Goal: Transaction & Acquisition: Purchase product/service

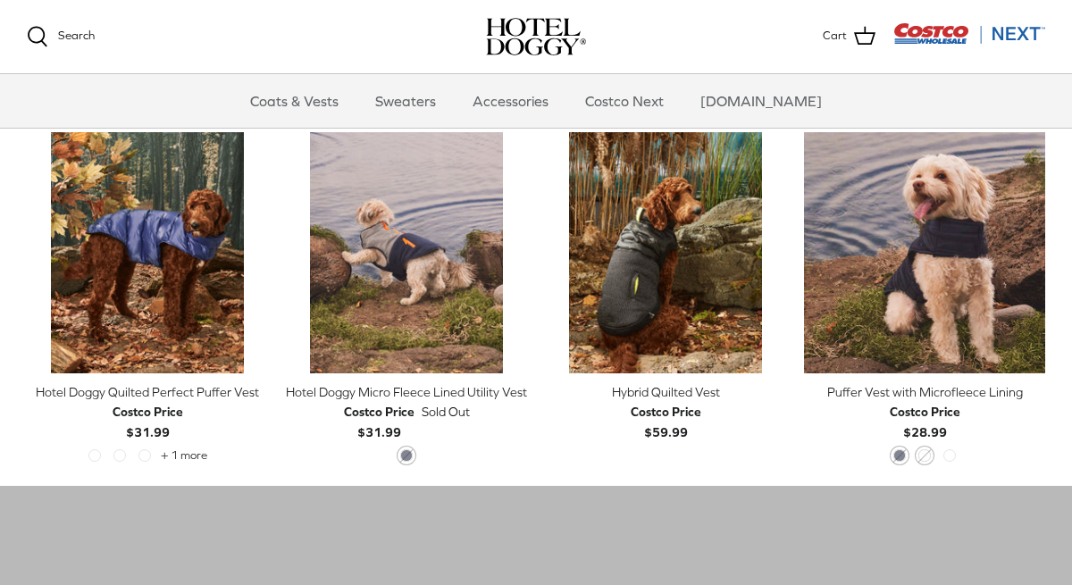
scroll to position [849, 0]
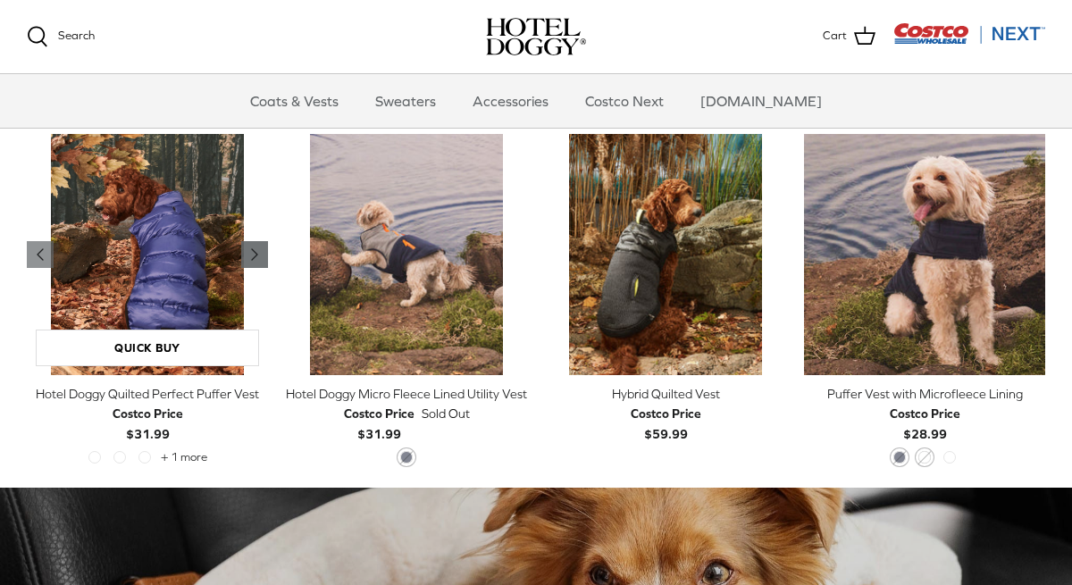
click at [261, 255] on icon "Right" at bounding box center [254, 254] width 21 height 21
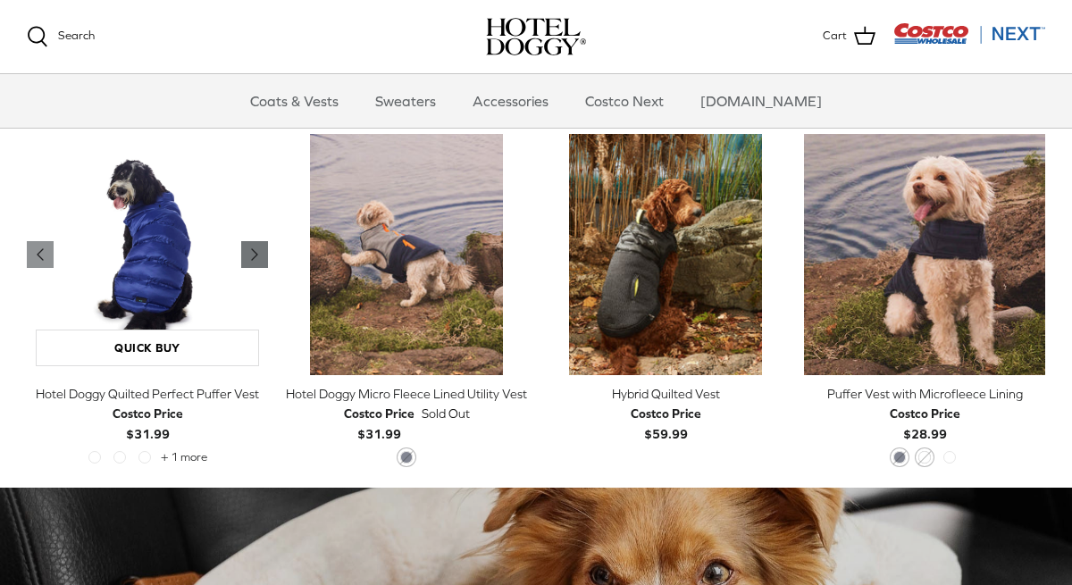
click at [261, 255] on icon "Right" at bounding box center [254, 254] width 21 height 21
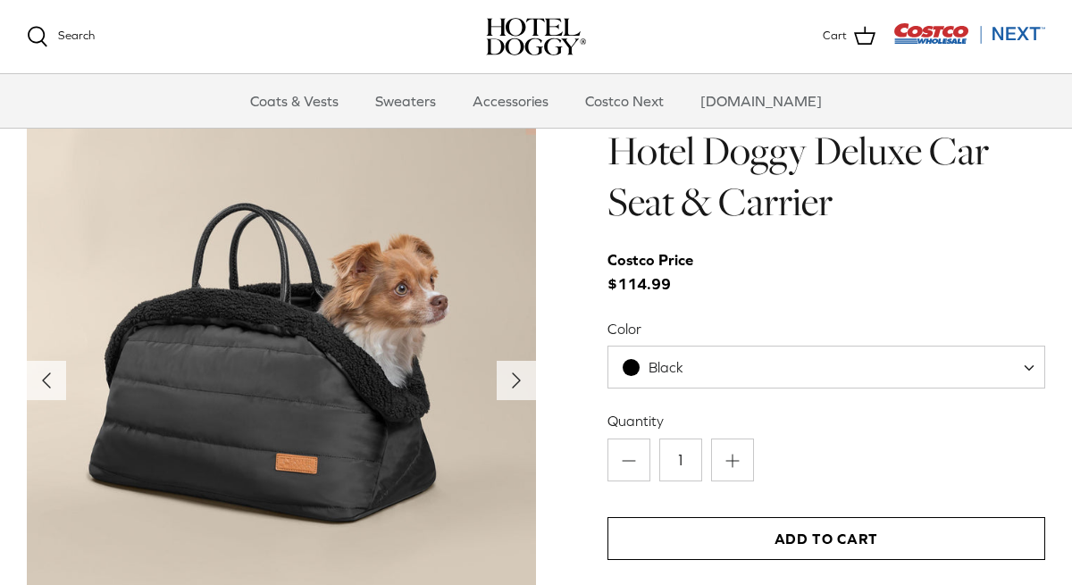
scroll to position [1706, 0]
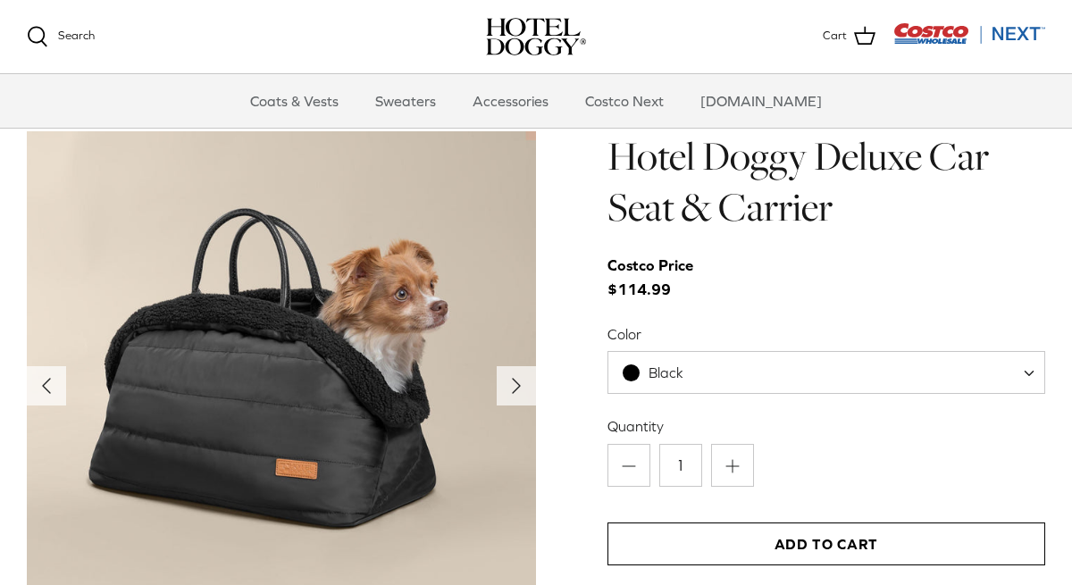
click at [750, 399] on div "Hotel Doggy Deluxe Car Seat & Carrier Costco Price $114.99 Color Black Tan Blac…" at bounding box center [827, 382] width 438 height 502
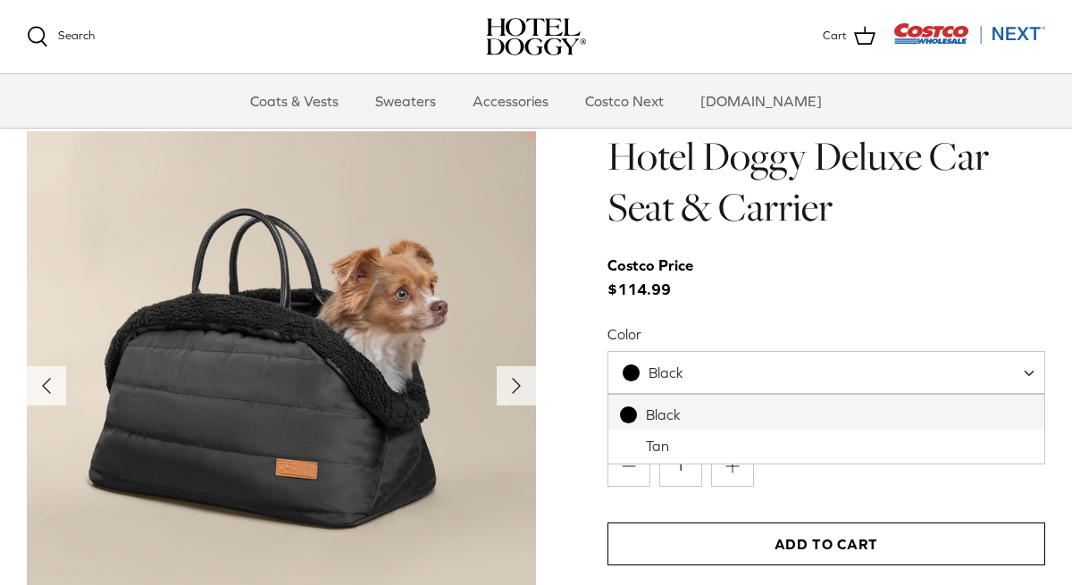
click at [744, 382] on span "Black" at bounding box center [827, 372] width 438 height 43
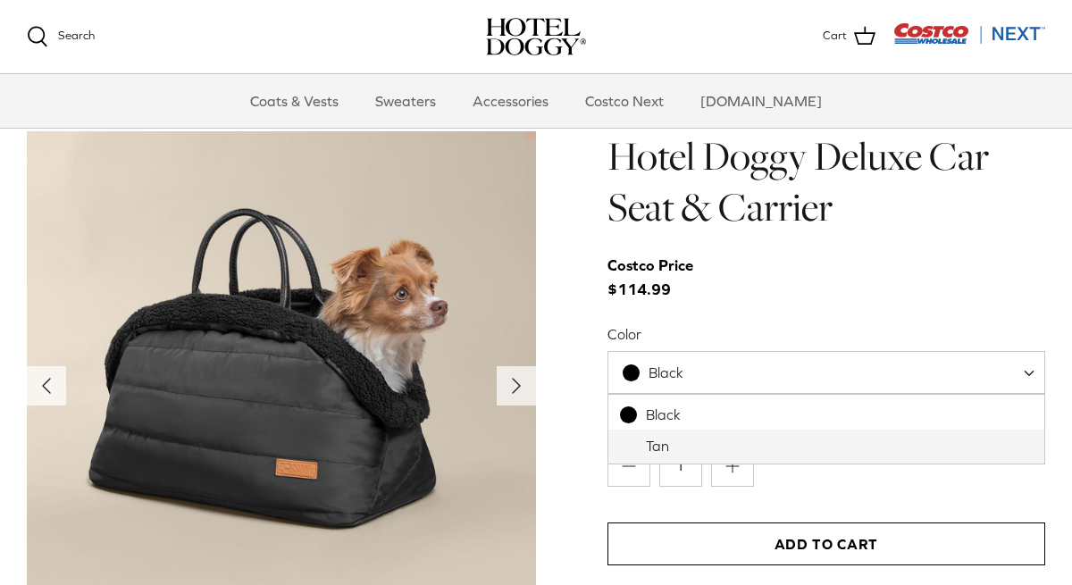
select select "Tan"
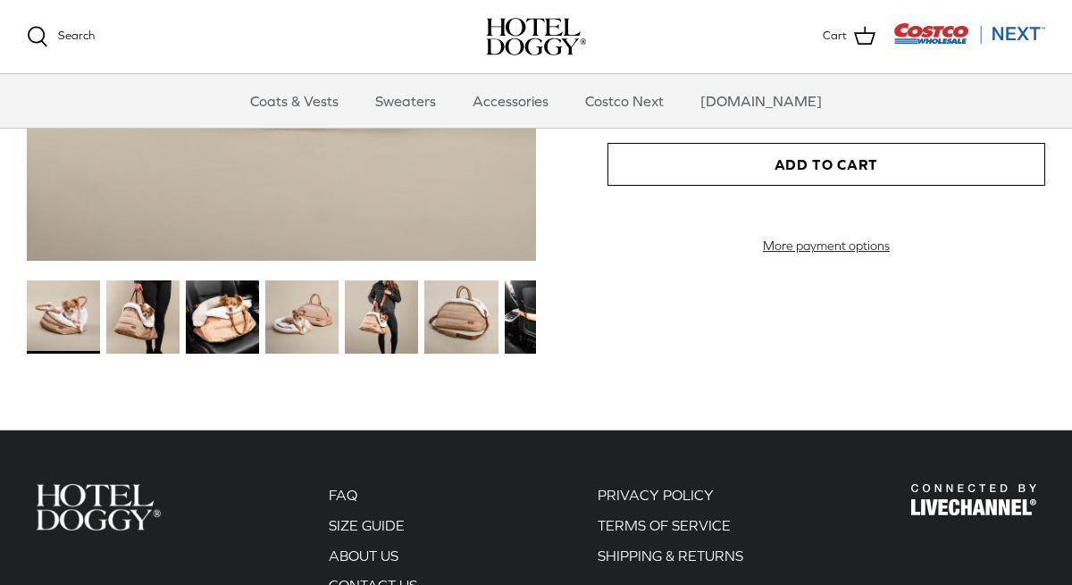
scroll to position [1940, 0]
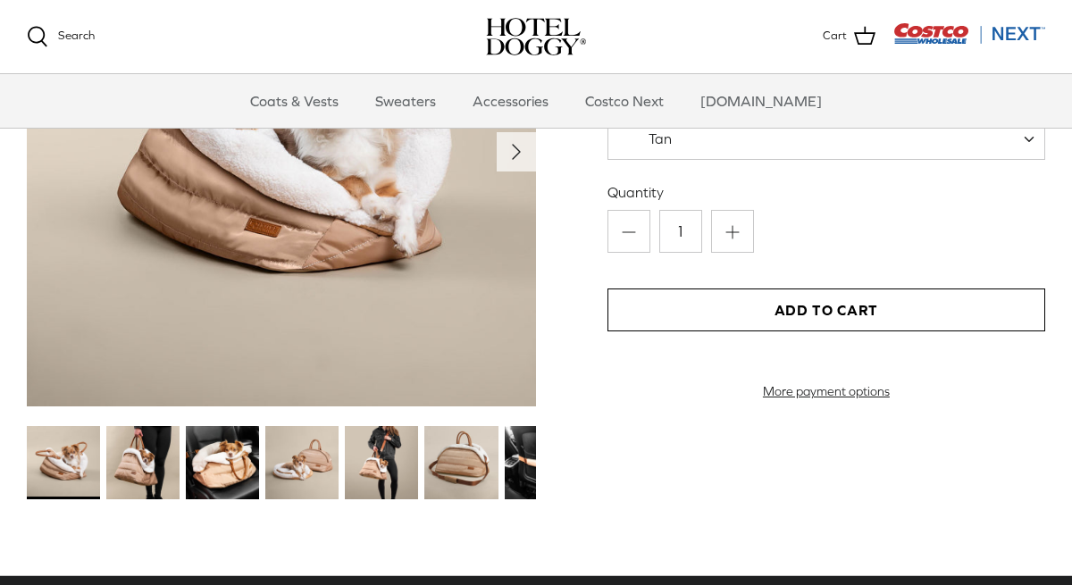
click at [130, 463] on img at bounding box center [142, 462] width 73 height 73
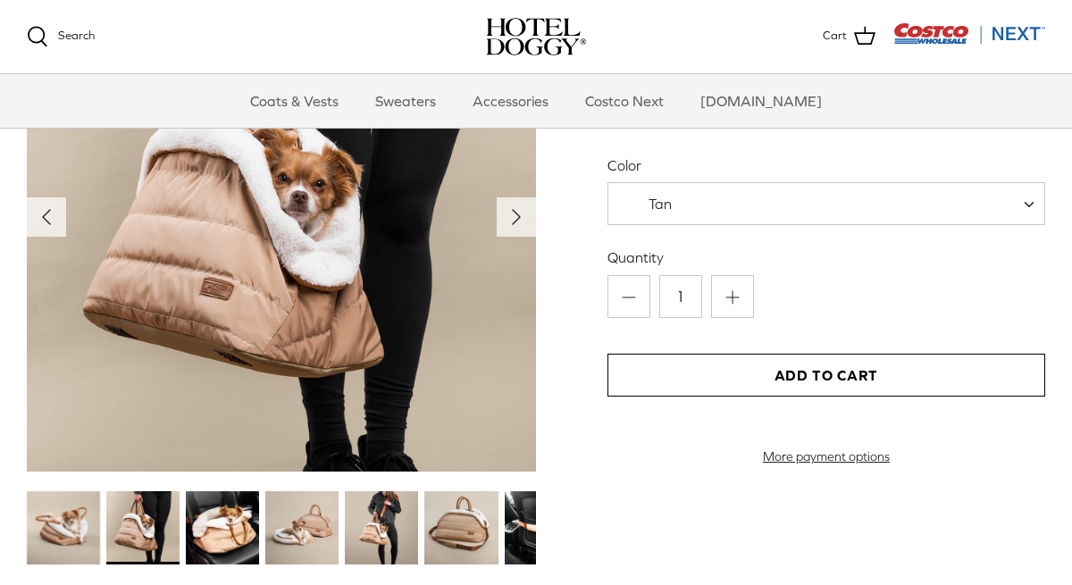
scroll to position [1867, 0]
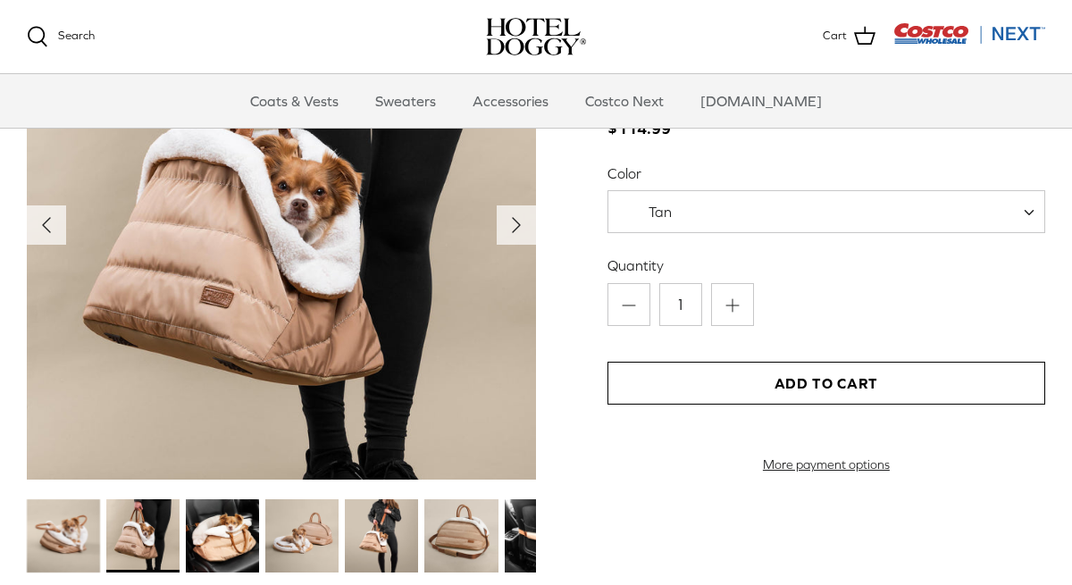
click at [241, 541] on img at bounding box center [222, 535] width 73 height 73
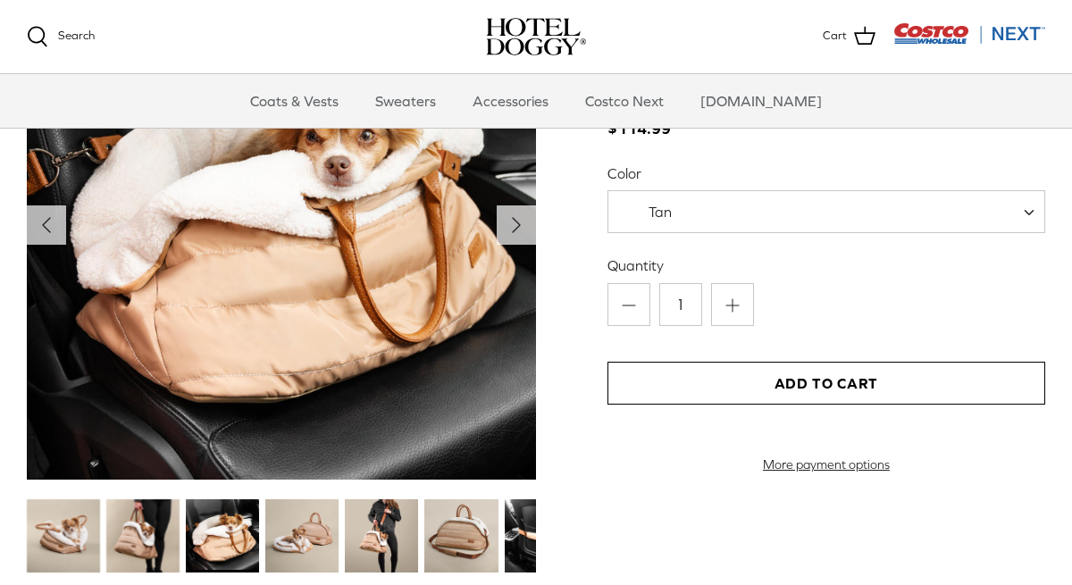
click at [298, 543] on img at bounding box center [301, 535] width 73 height 73
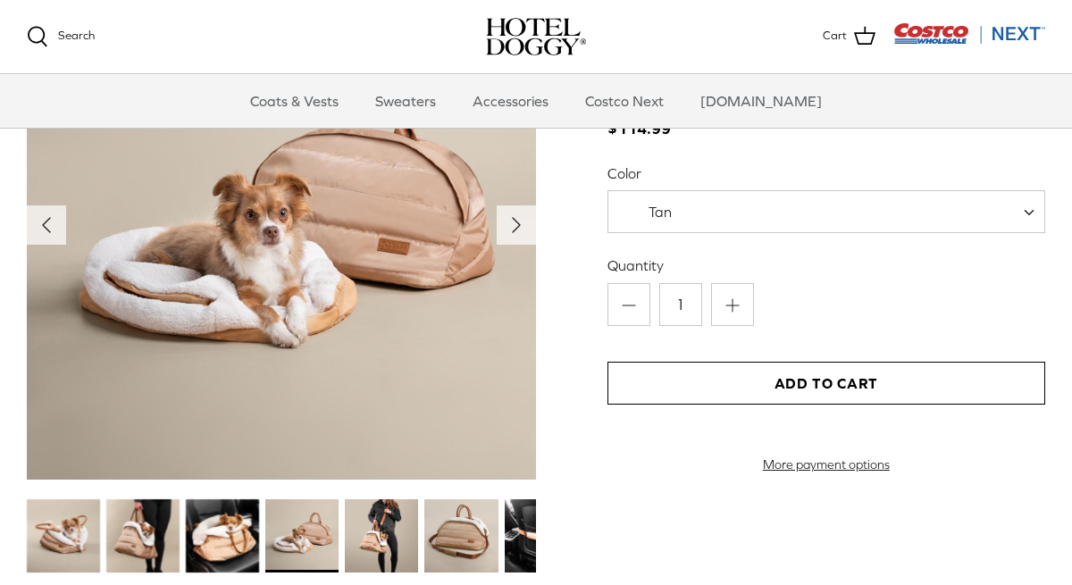
click at [367, 543] on img at bounding box center [381, 535] width 73 height 73
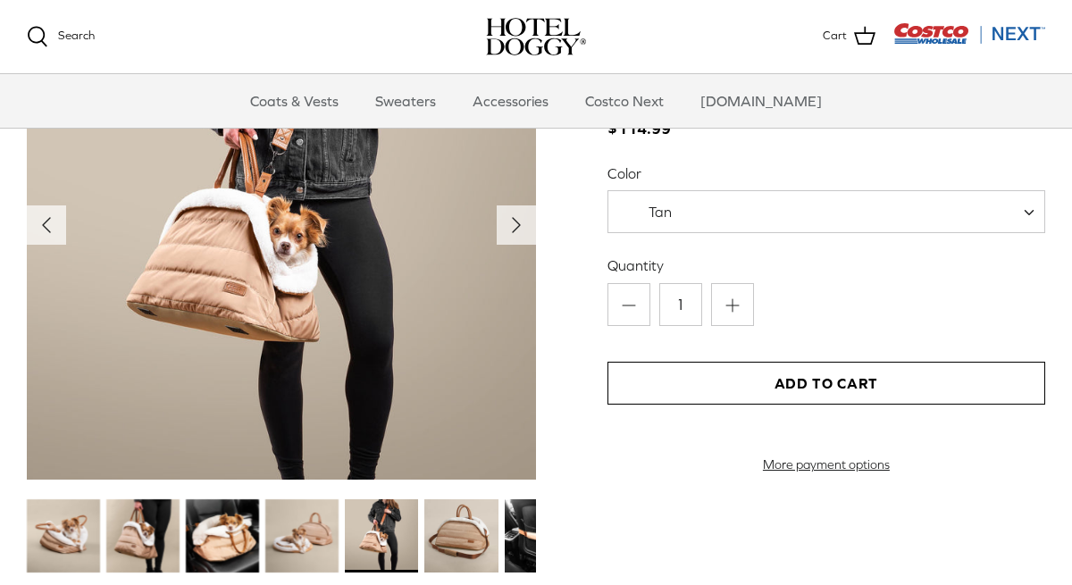
click at [452, 541] on img at bounding box center [460, 535] width 73 height 73
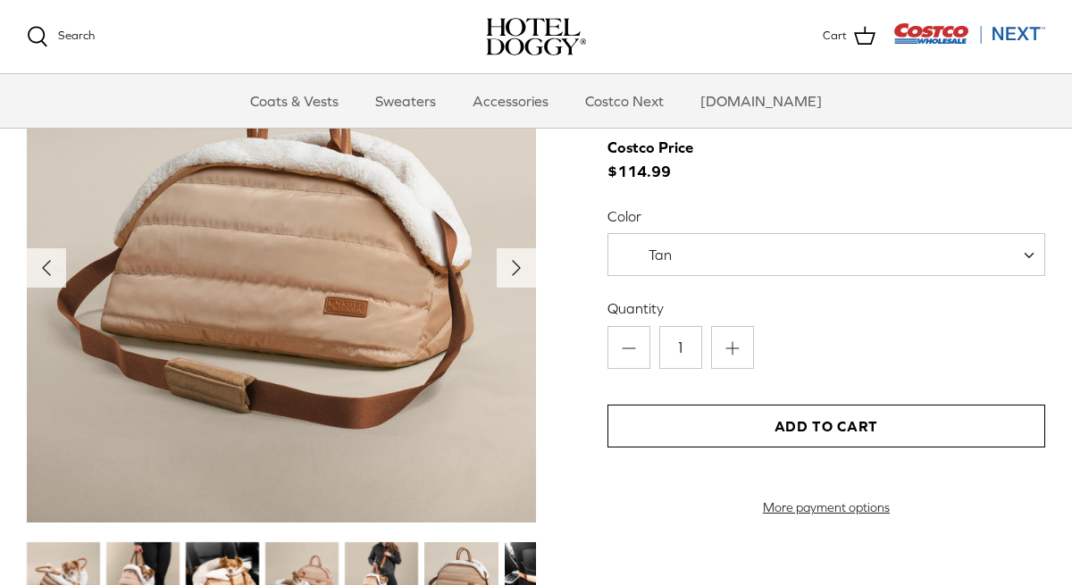
scroll to position [1817, 0]
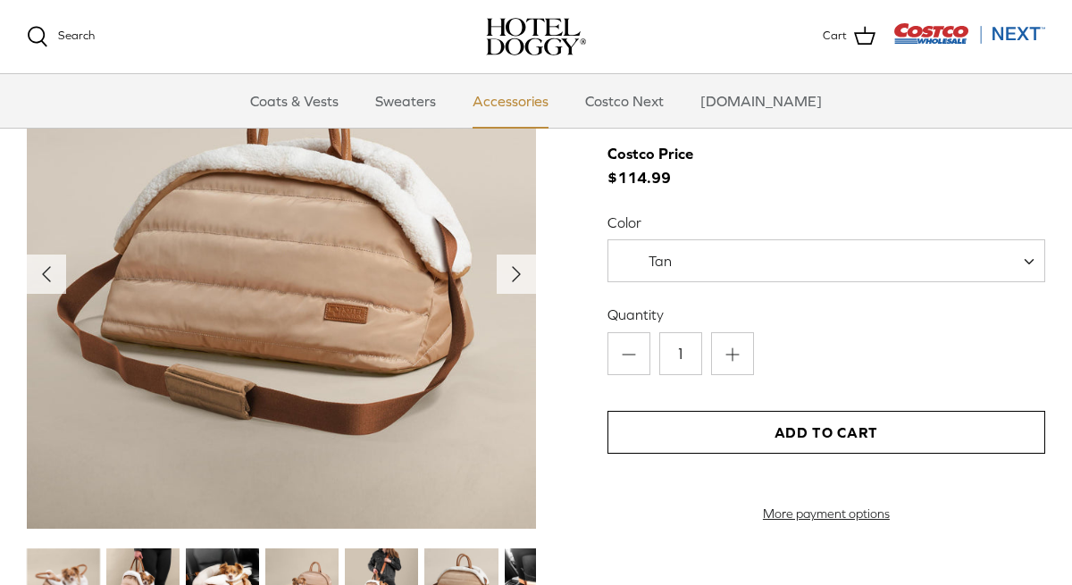
click at [532, 99] on link "Accessories" at bounding box center [511, 101] width 108 height 54
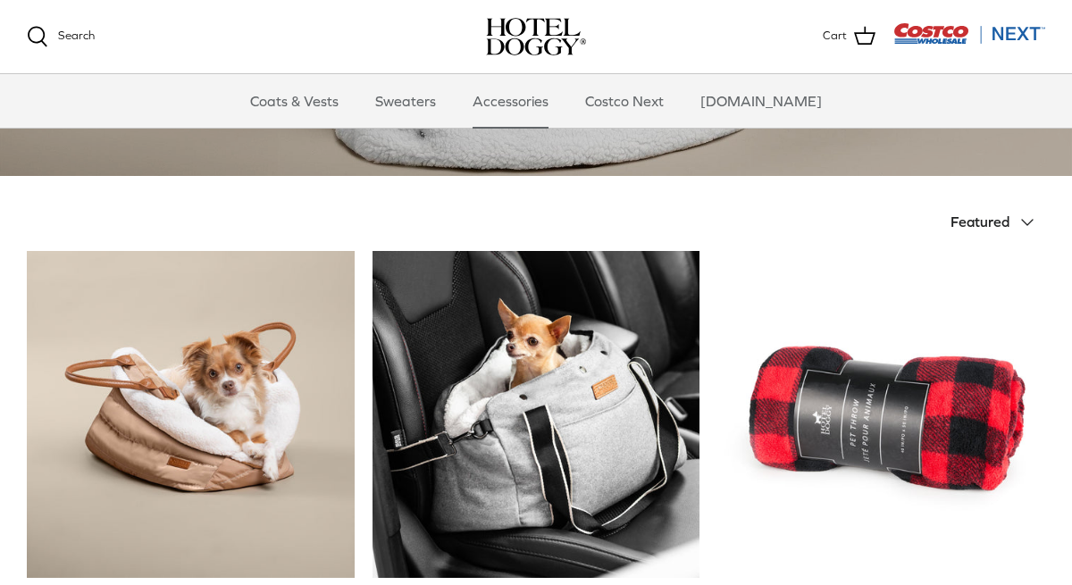
scroll to position [289, 0]
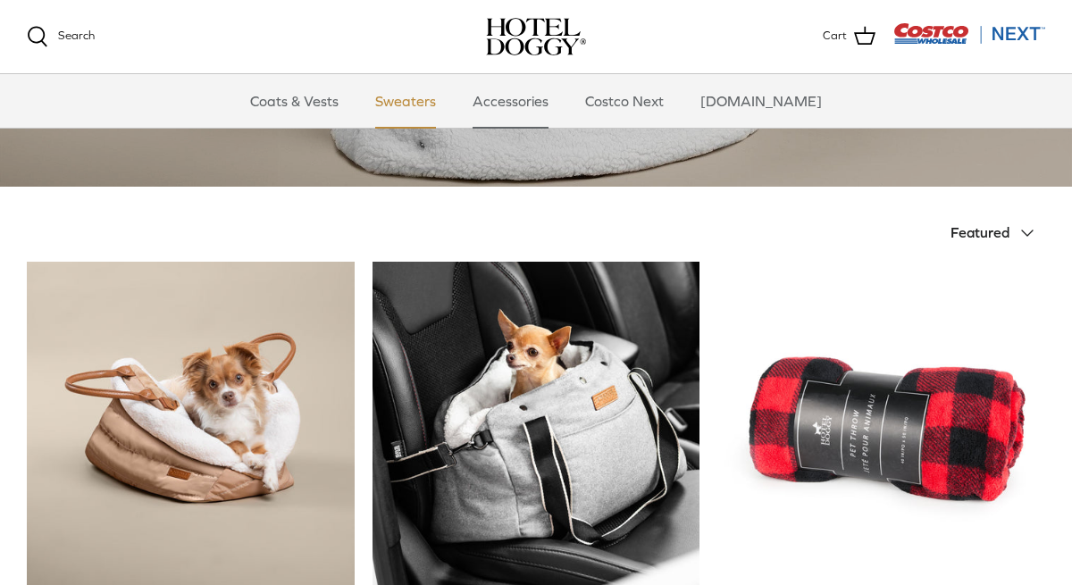
click at [440, 96] on link "Sweaters" at bounding box center [405, 101] width 93 height 54
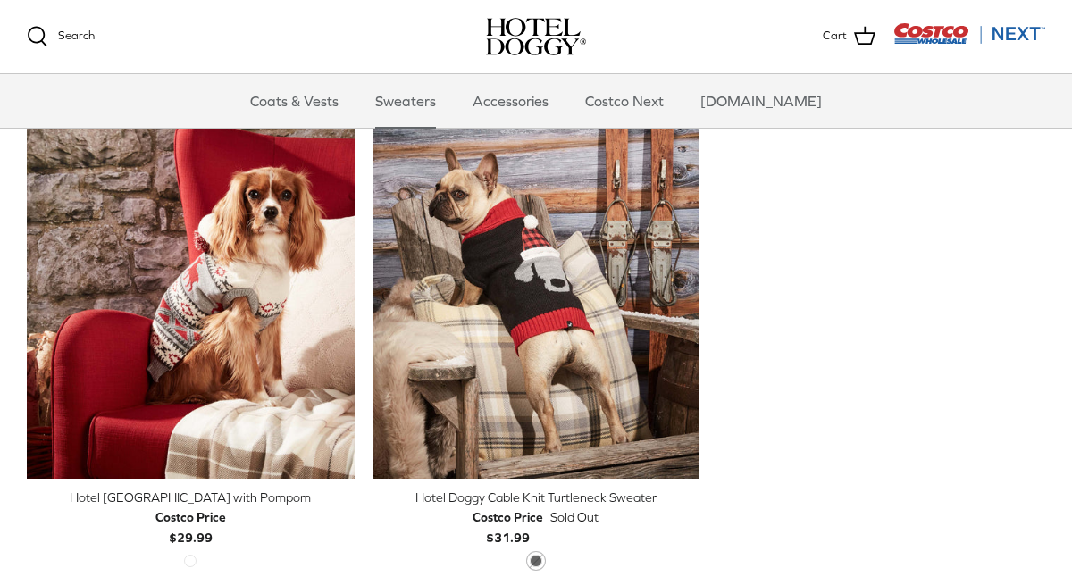
scroll to position [563, 0]
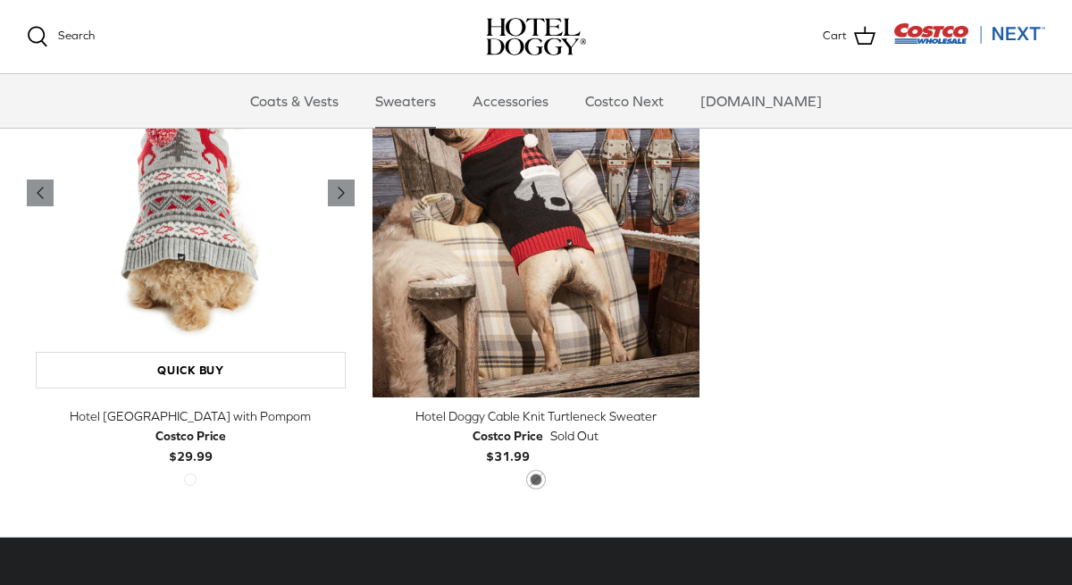
click at [264, 225] on img "Hotel Doggy Fair Isle Sweater with Pompom" at bounding box center [191, 192] width 328 height 409
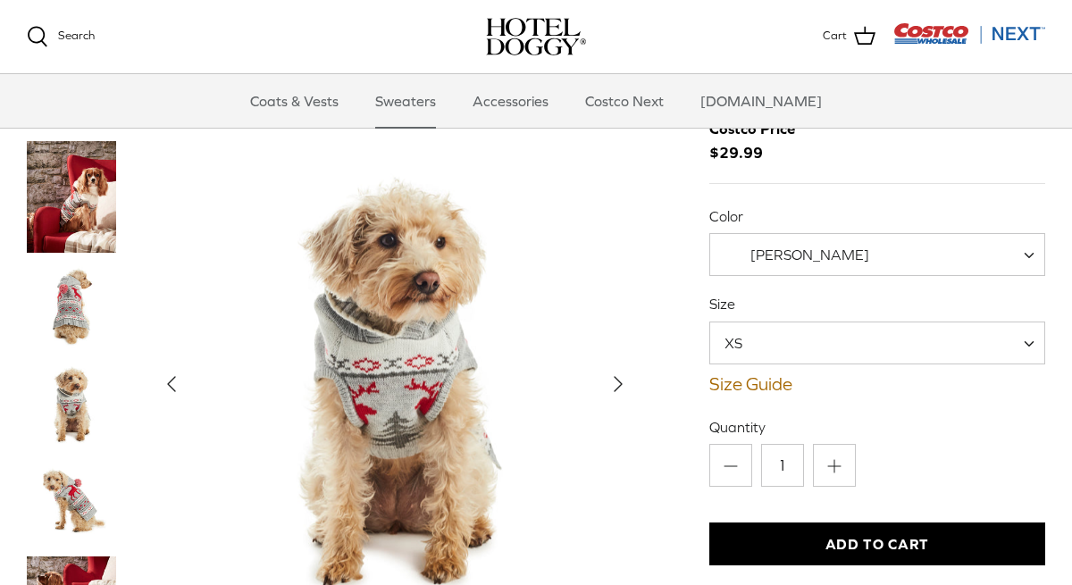
scroll to position [148, 0]
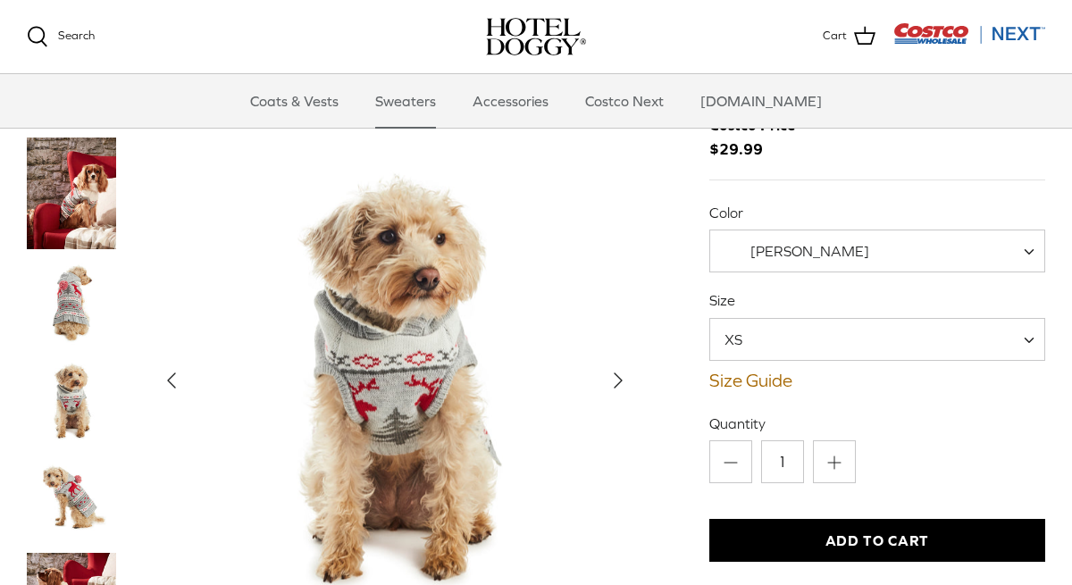
click at [77, 282] on img "Thumbnail Link" at bounding box center [71, 302] width 89 height 89
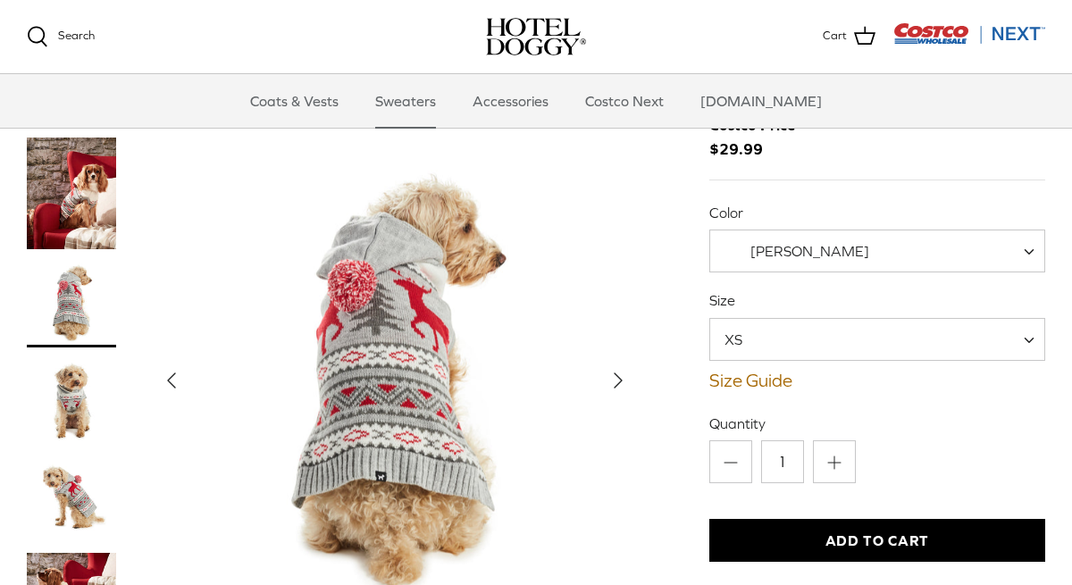
click at [76, 396] on img "Thumbnail Link" at bounding box center [71, 401] width 89 height 89
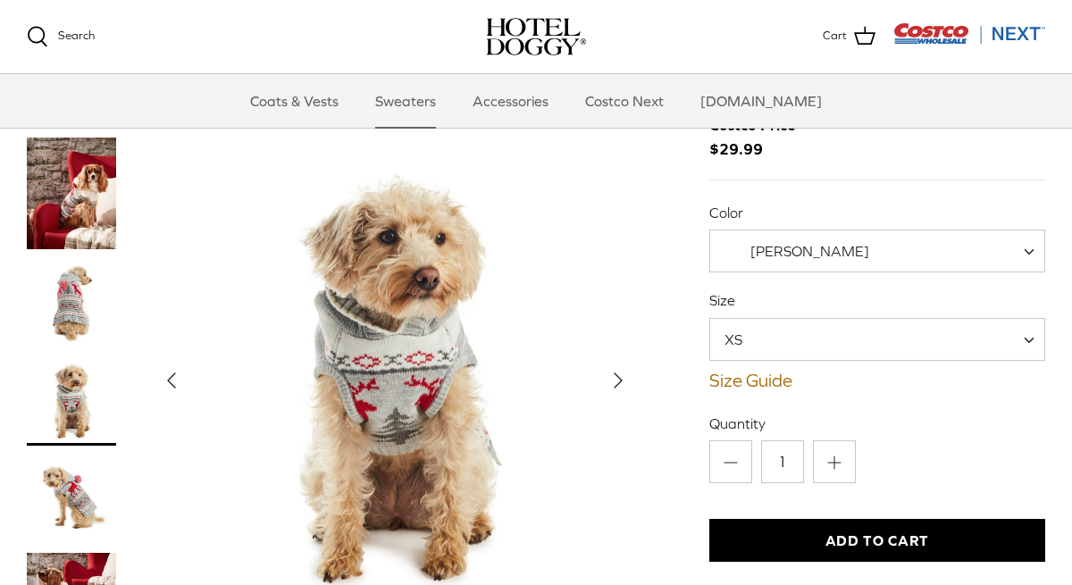
click at [59, 499] on img "Thumbnail Link" at bounding box center [71, 499] width 89 height 89
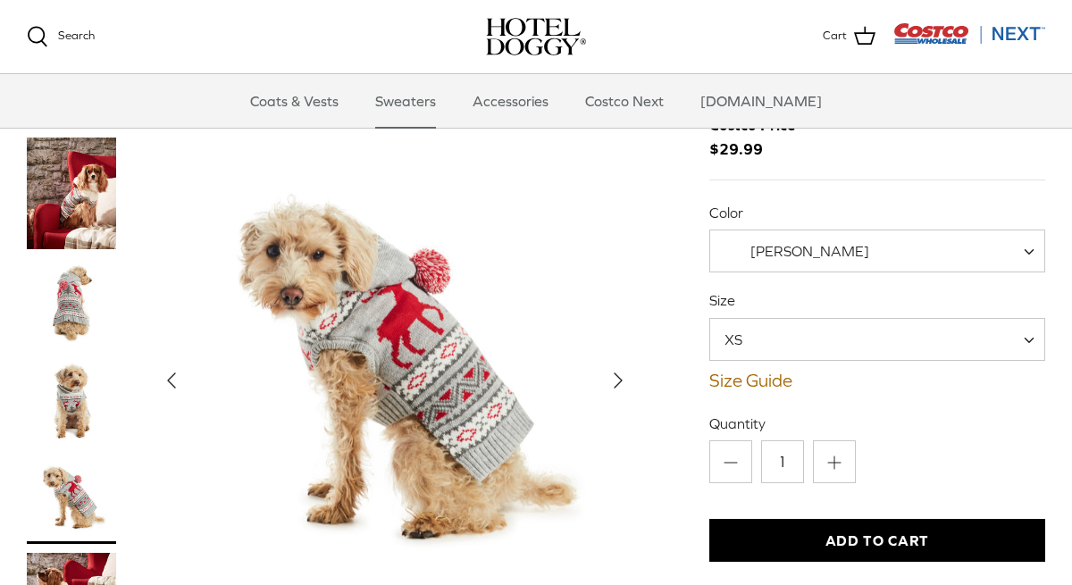
click at [955, 255] on span "[PERSON_NAME]" at bounding box center [877, 251] width 336 height 43
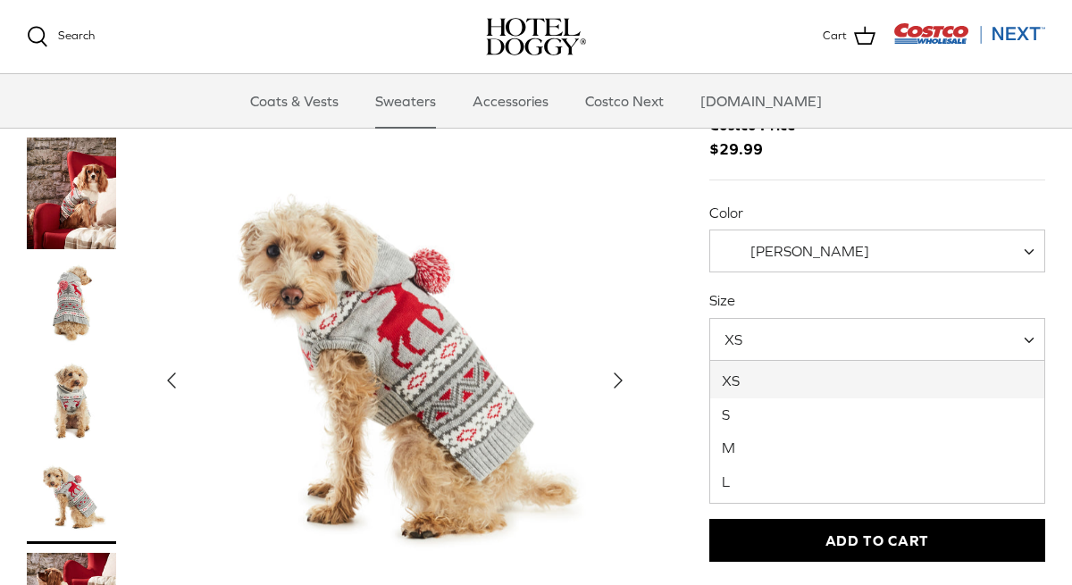
click at [936, 340] on span "XS" at bounding box center [877, 339] width 336 height 43
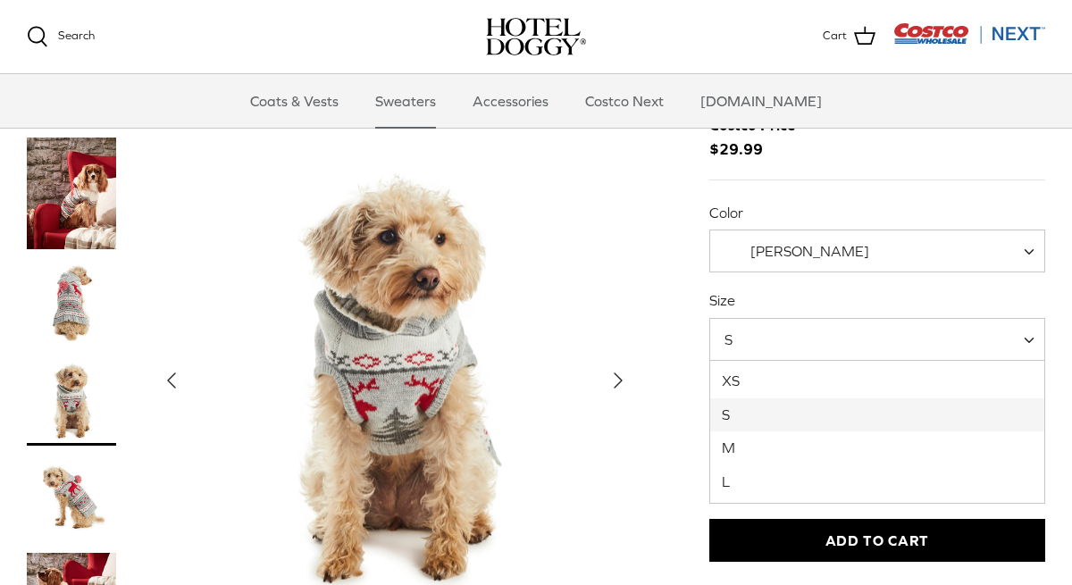
click at [803, 339] on span "S" at bounding box center [877, 339] width 336 height 43
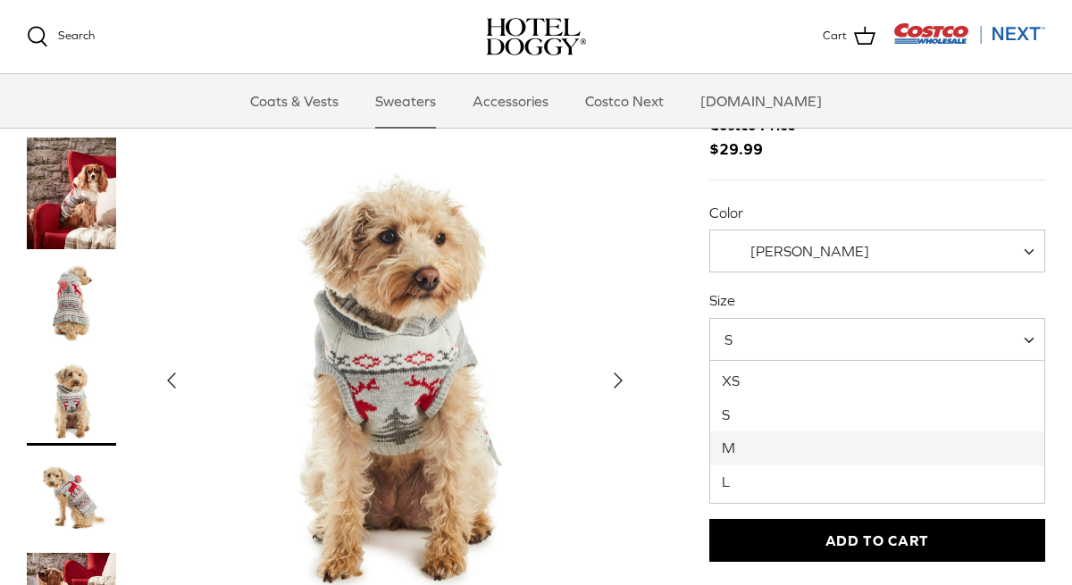
select select "M"
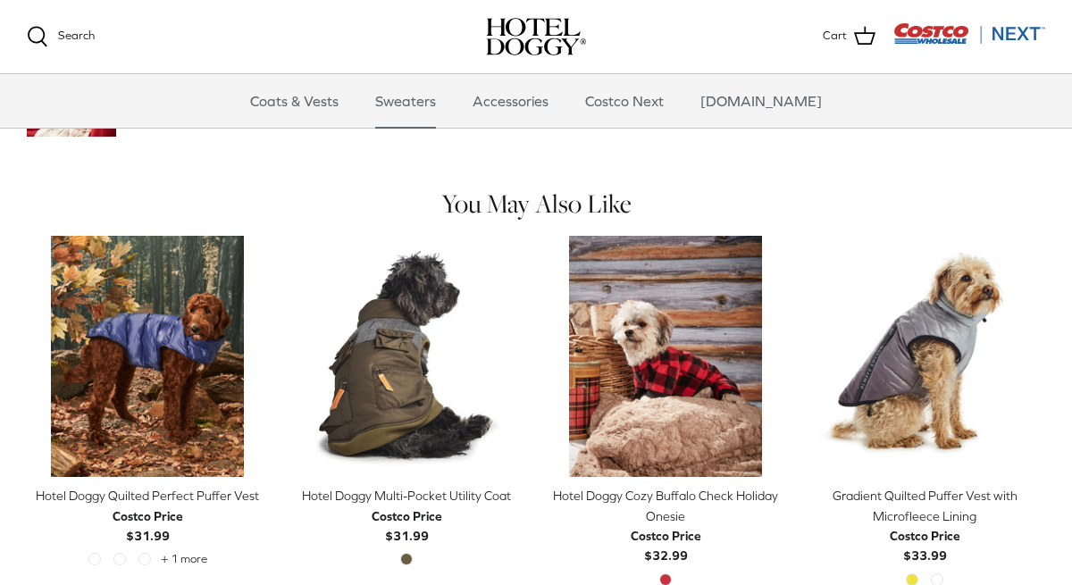
scroll to position [795, 0]
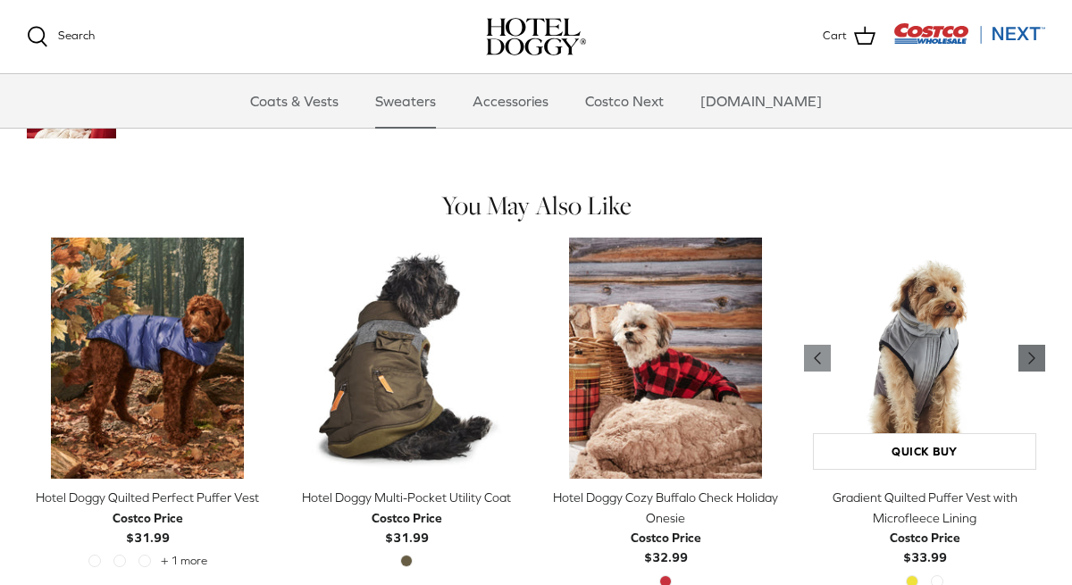
click at [1042, 355] on icon "Right" at bounding box center [1031, 358] width 21 height 21
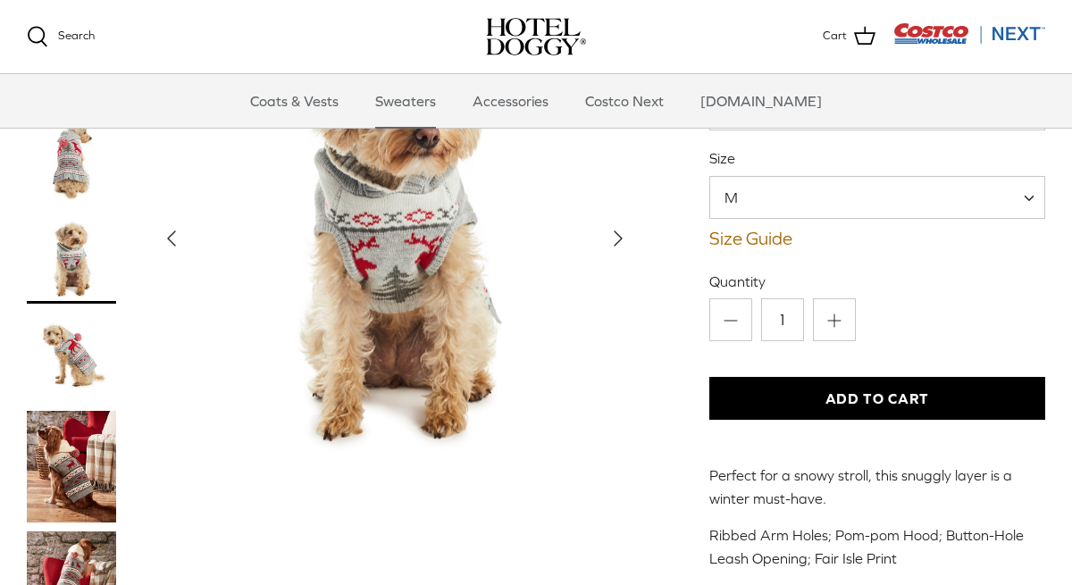
scroll to position [0, 0]
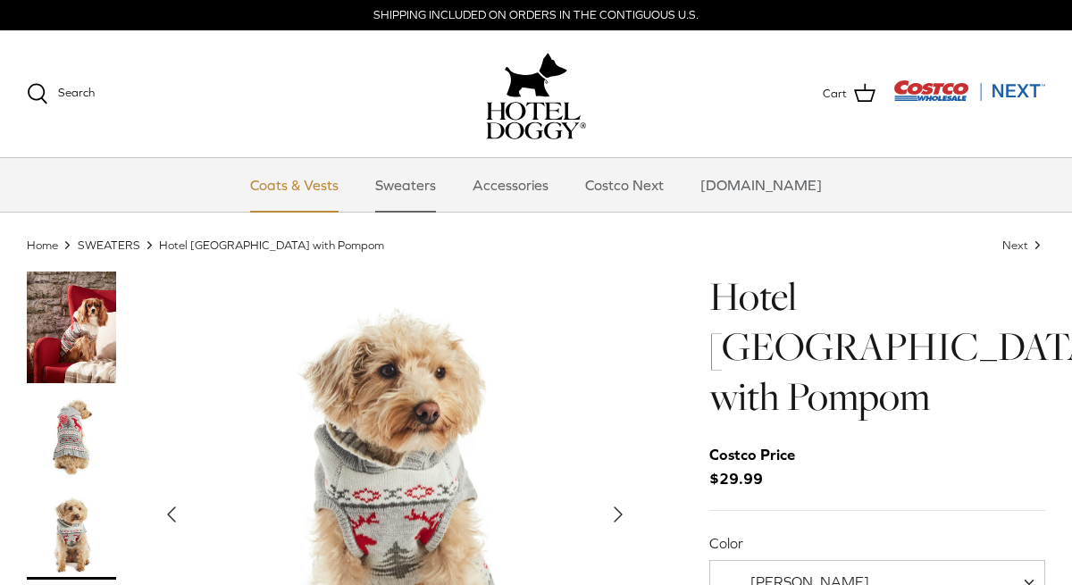
click at [301, 181] on link "Coats & Vests" at bounding box center [294, 185] width 121 height 54
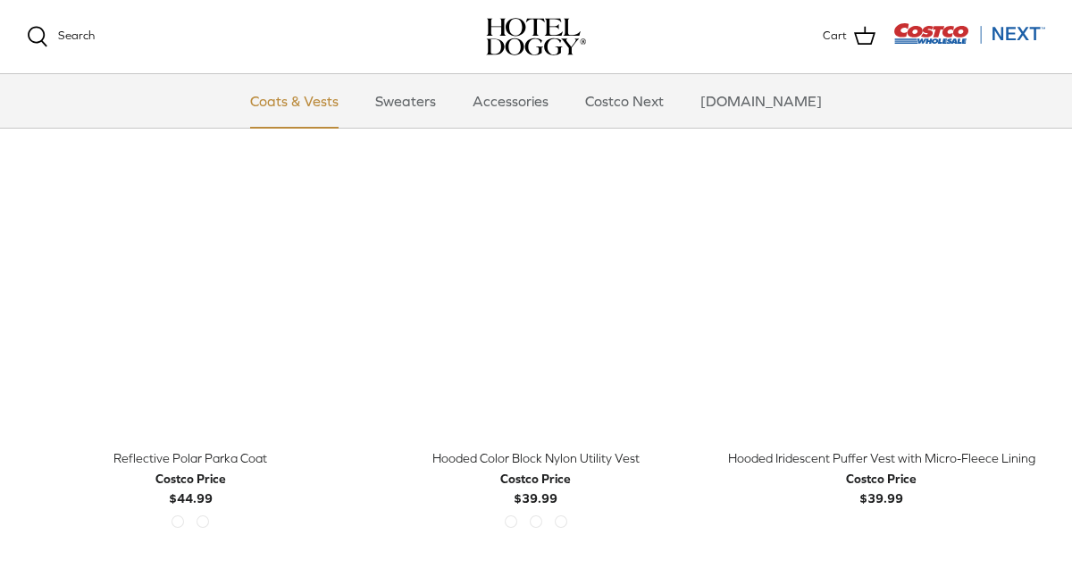
scroll to position [1337, 0]
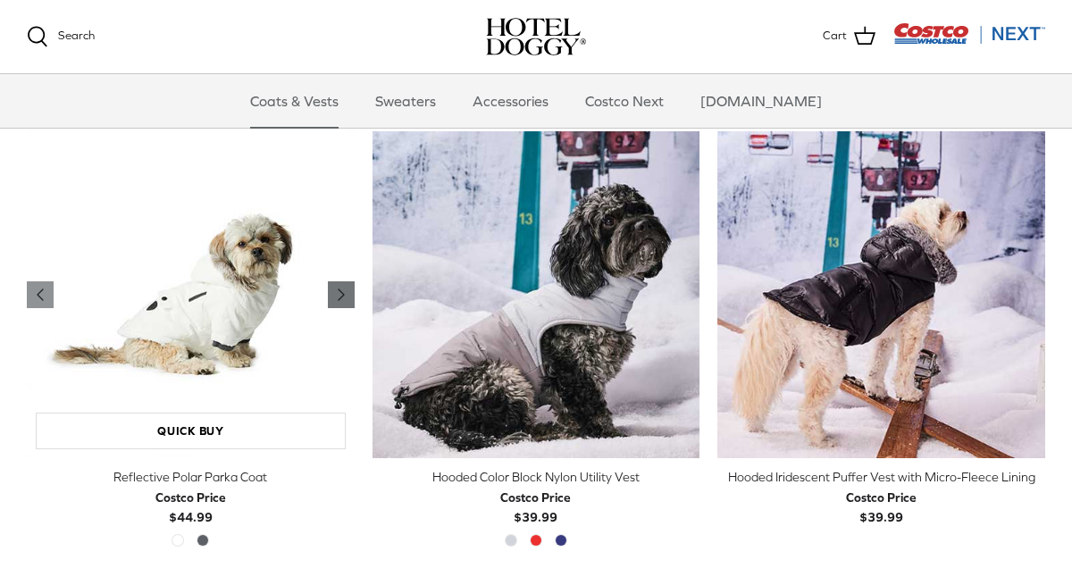
click at [338, 286] on icon "Right" at bounding box center [341, 294] width 21 height 21
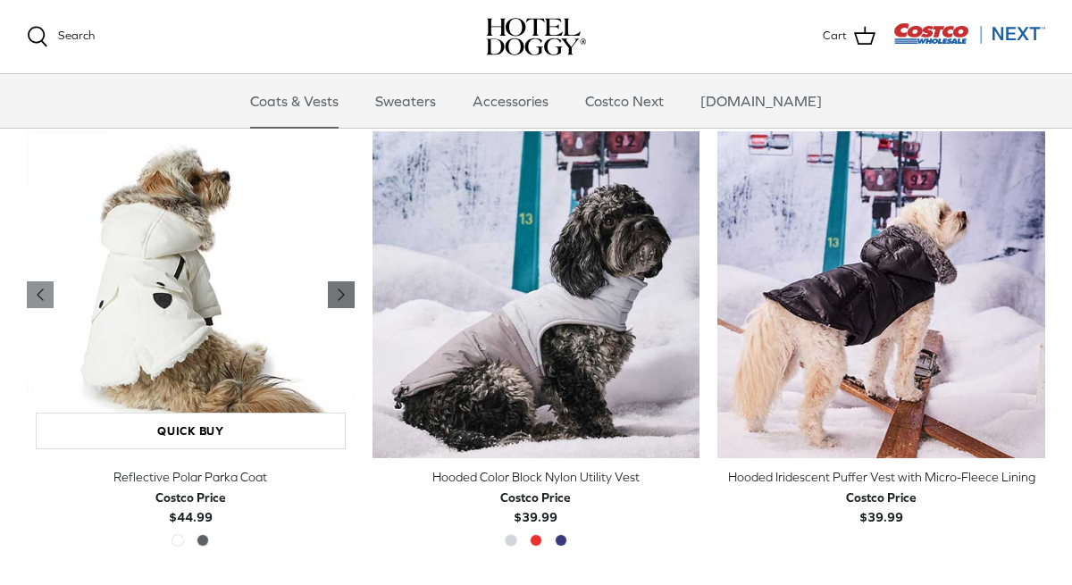
click at [338, 286] on icon "Right" at bounding box center [341, 294] width 21 height 21
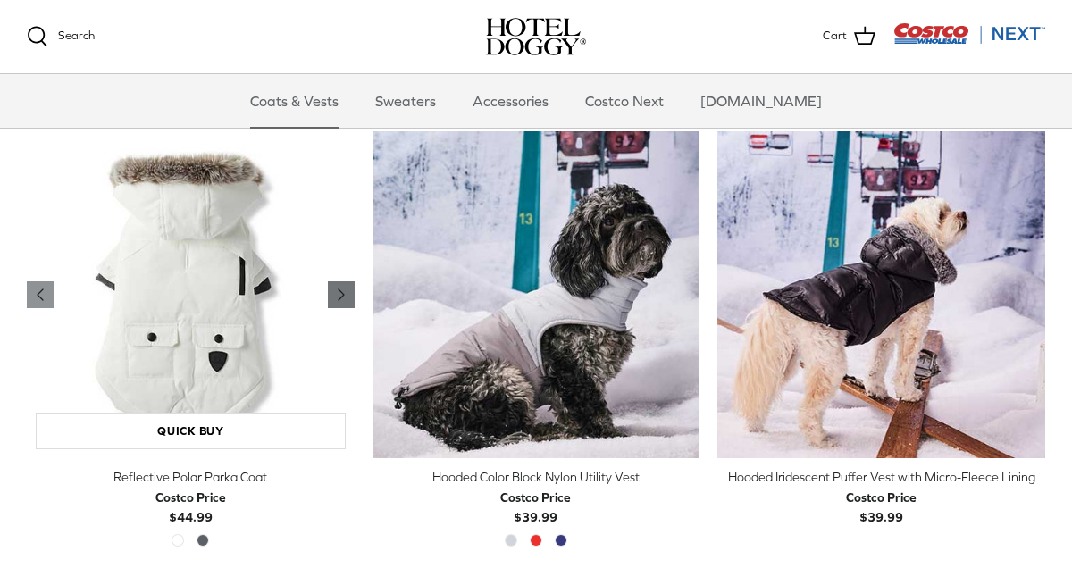
click at [338, 286] on icon "Right" at bounding box center [341, 294] width 21 height 21
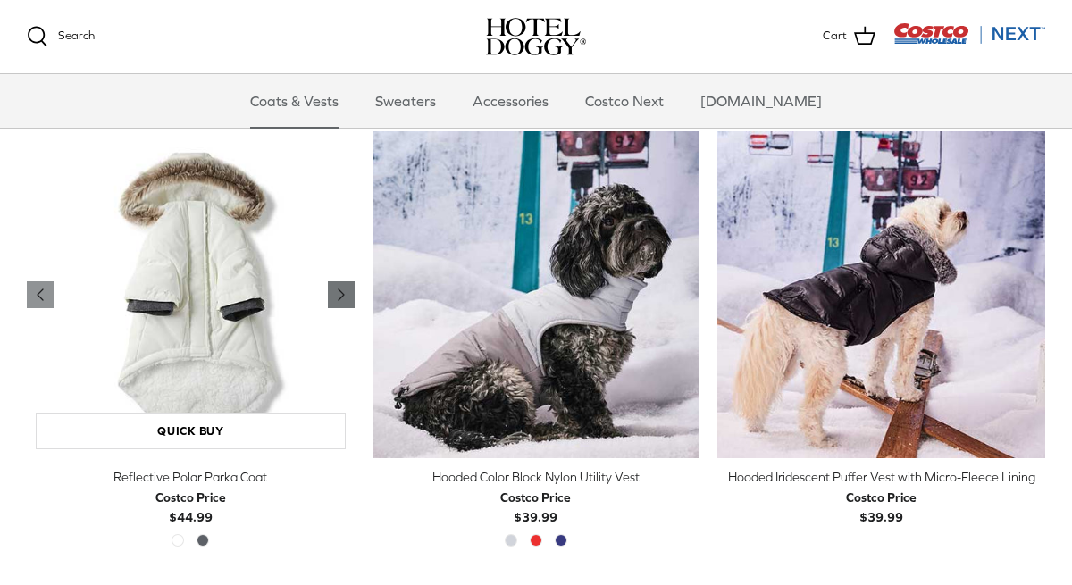
click at [338, 286] on icon "Right" at bounding box center [341, 294] width 21 height 21
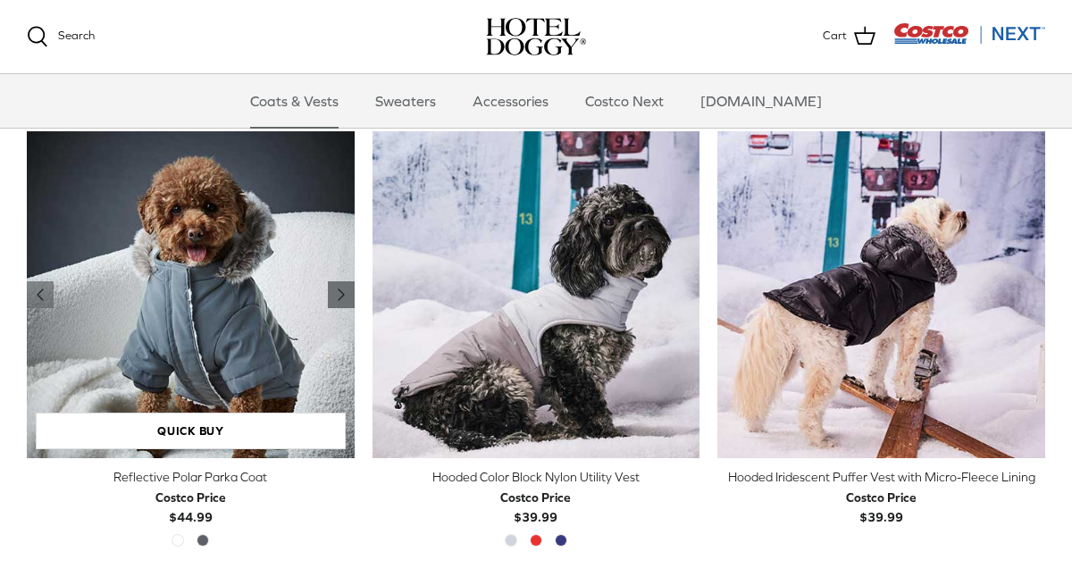
click at [338, 287] on icon "Right" at bounding box center [341, 294] width 21 height 21
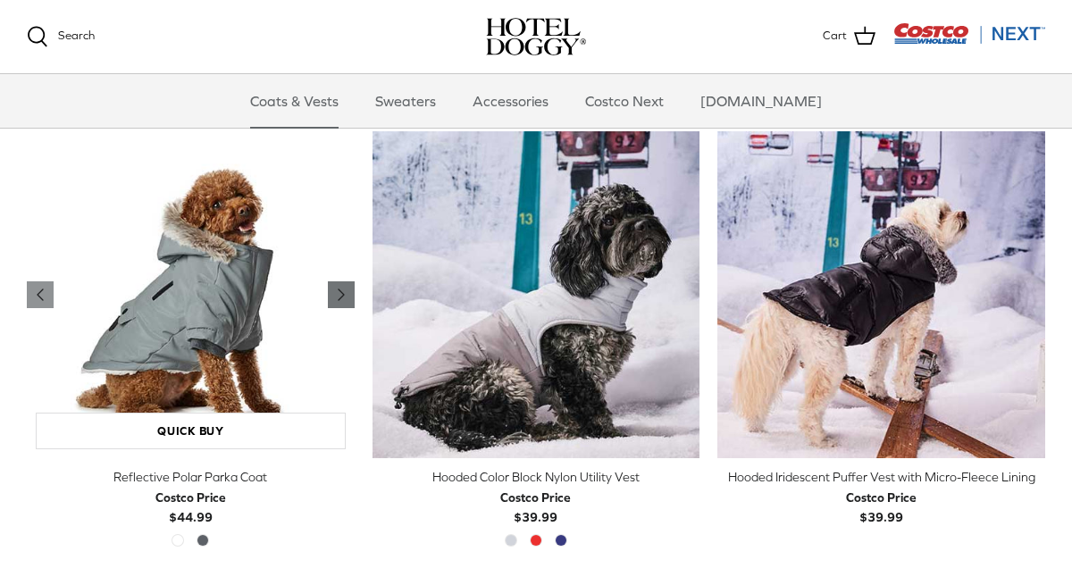
click at [338, 287] on icon "Right" at bounding box center [341, 294] width 21 height 21
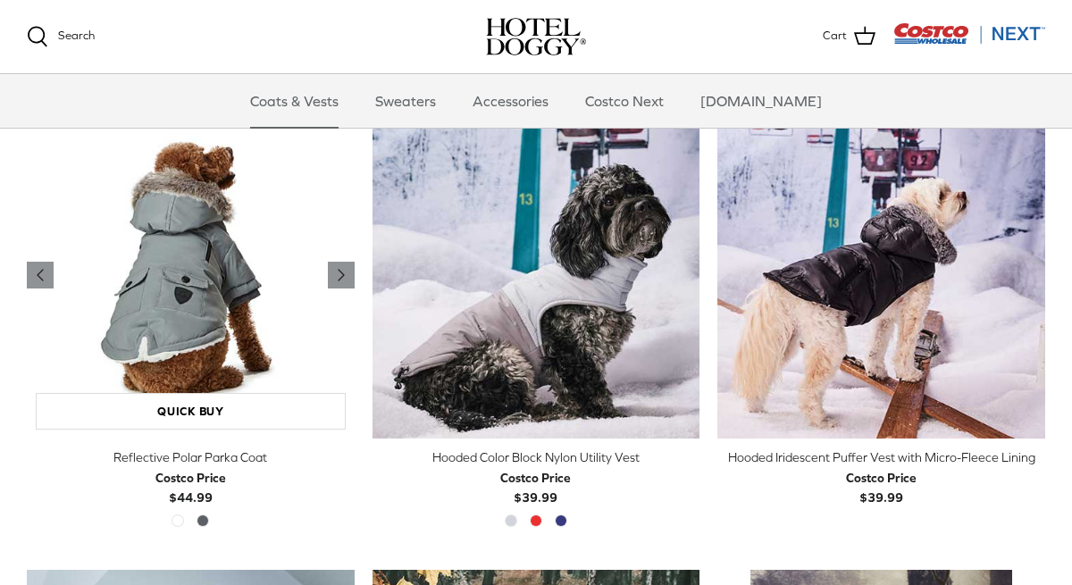
scroll to position [1355, 0]
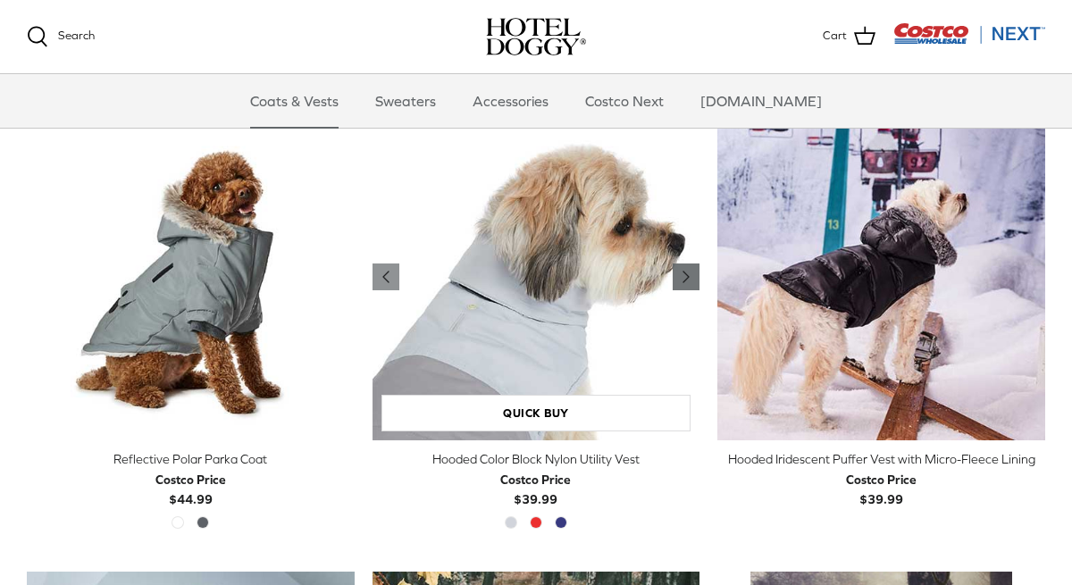
click at [677, 276] on icon "Right" at bounding box center [685, 276] width 21 height 21
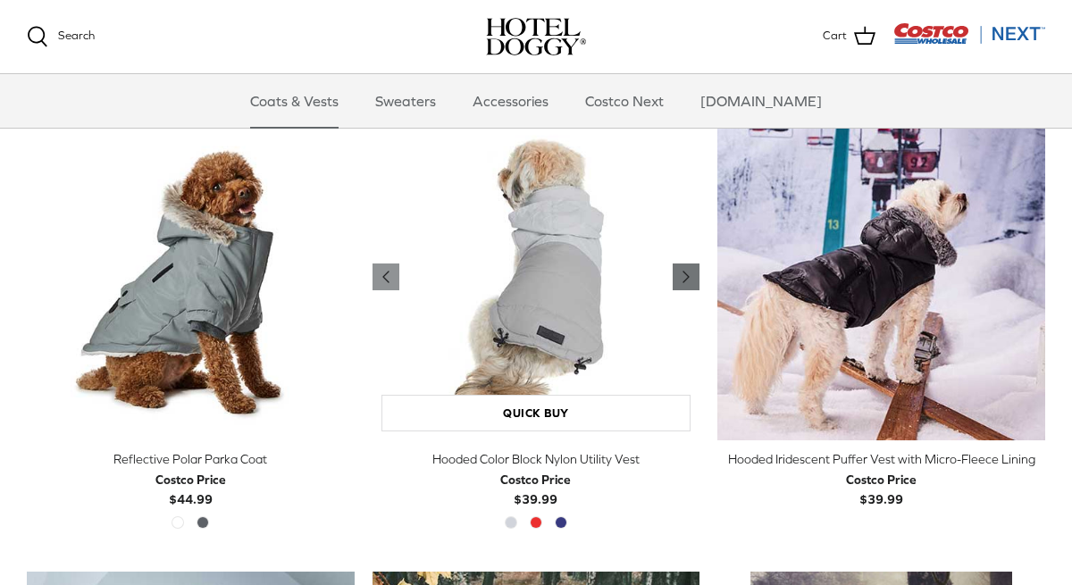
click at [677, 276] on icon "Right" at bounding box center [685, 276] width 21 height 21
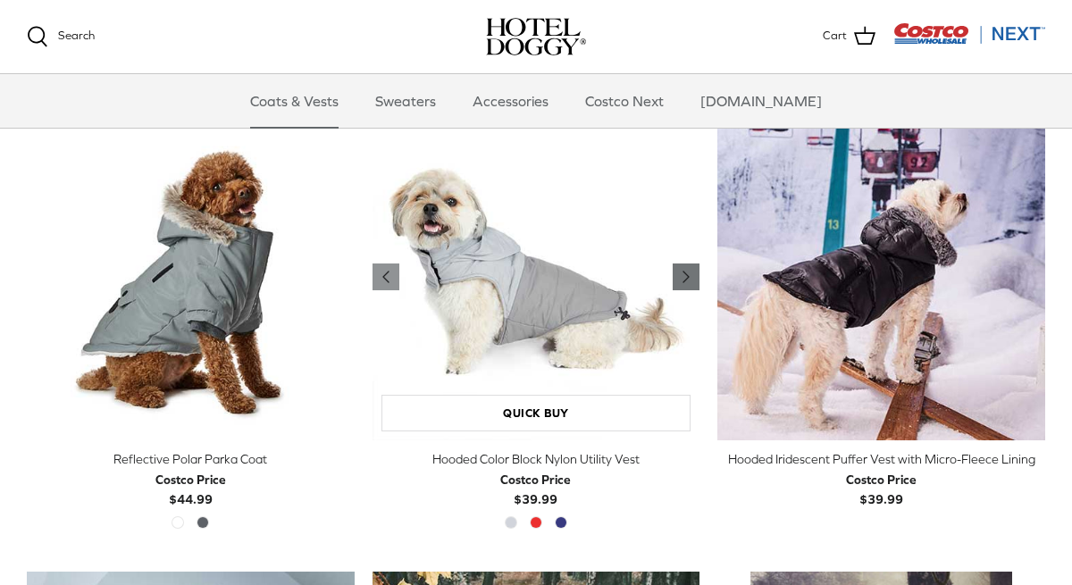
click at [677, 276] on icon "Right" at bounding box center [685, 276] width 21 height 21
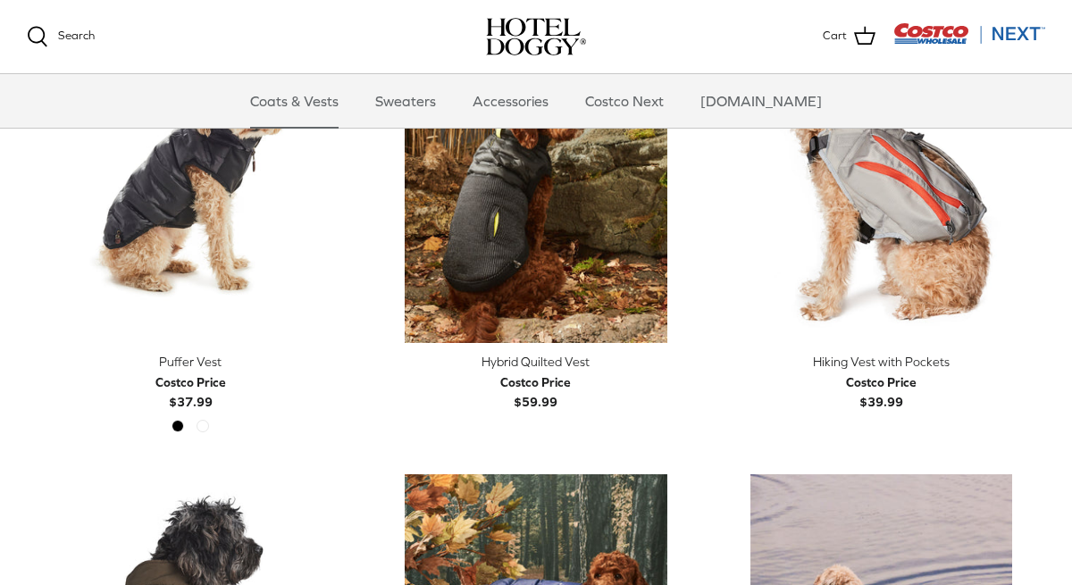
click at [620, 286] on img "Hybrid Quilted Vest" at bounding box center [537, 180] width 328 height 328
